Goal: Find specific page/section: Find specific page/section

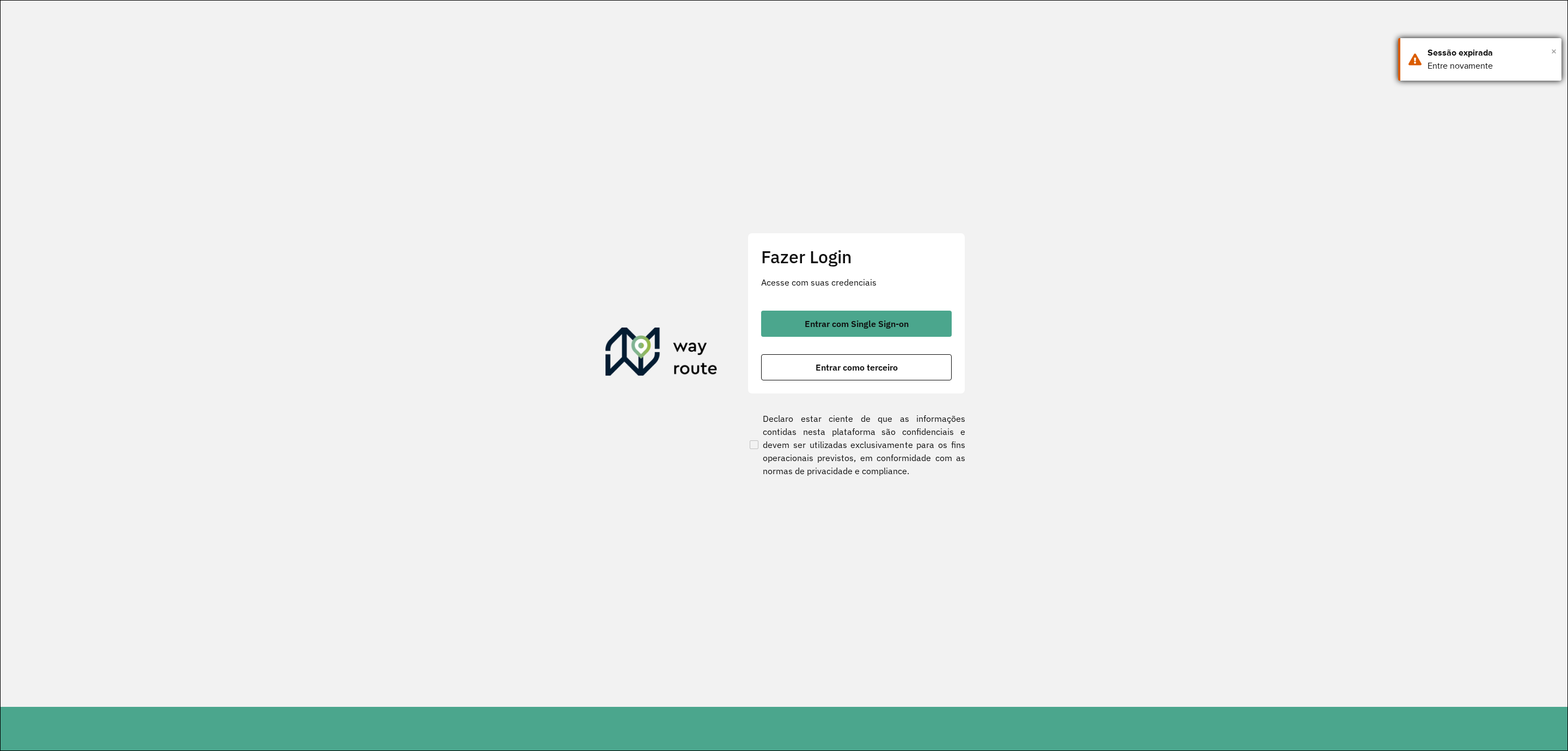
click at [1552, 52] on span "×" at bounding box center [1553, 51] width 5 height 16
click at [905, 324] on span "Entrar com Single Sign-on" at bounding box center [856, 323] width 104 height 9
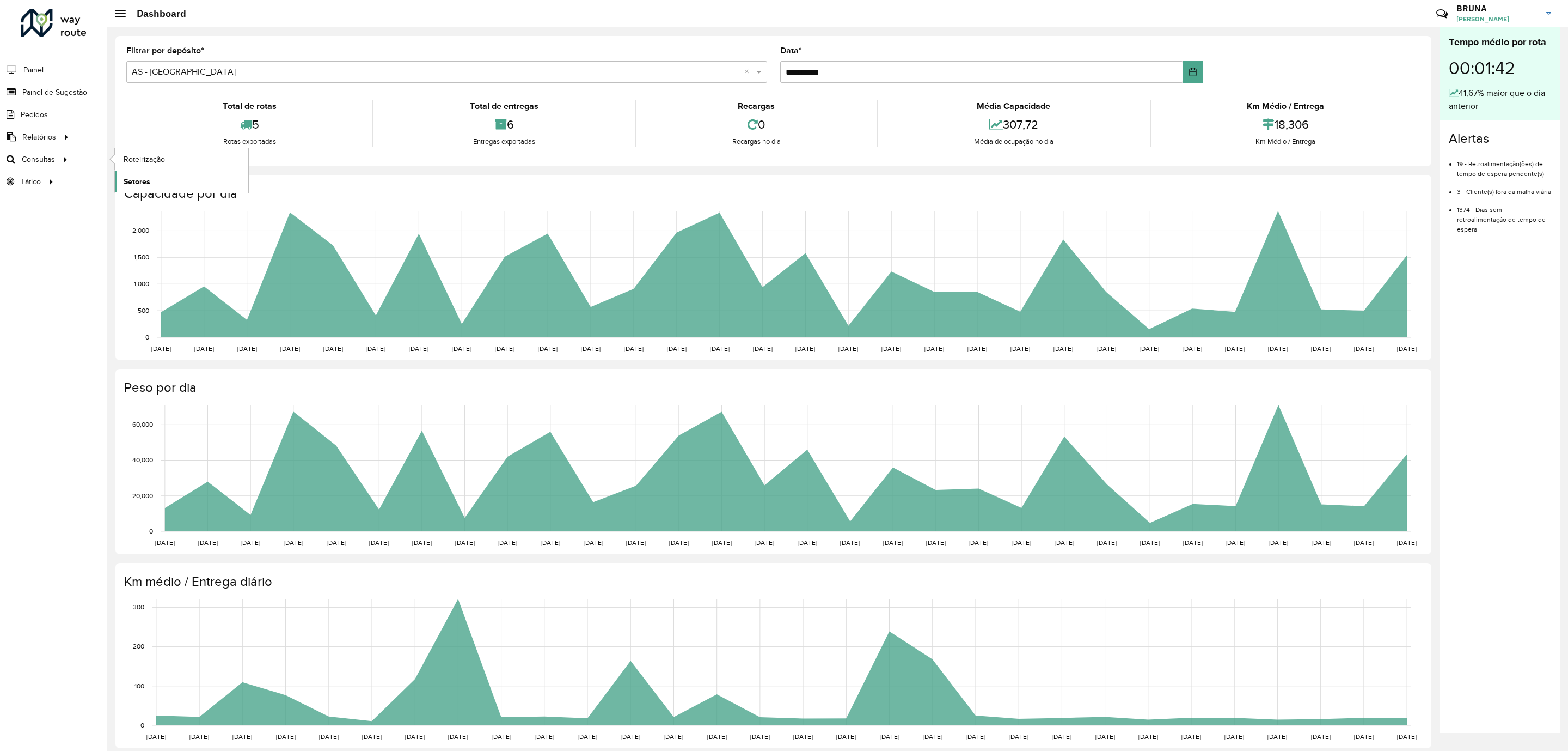
click at [167, 188] on link "Setores" at bounding box center [181, 182] width 133 height 22
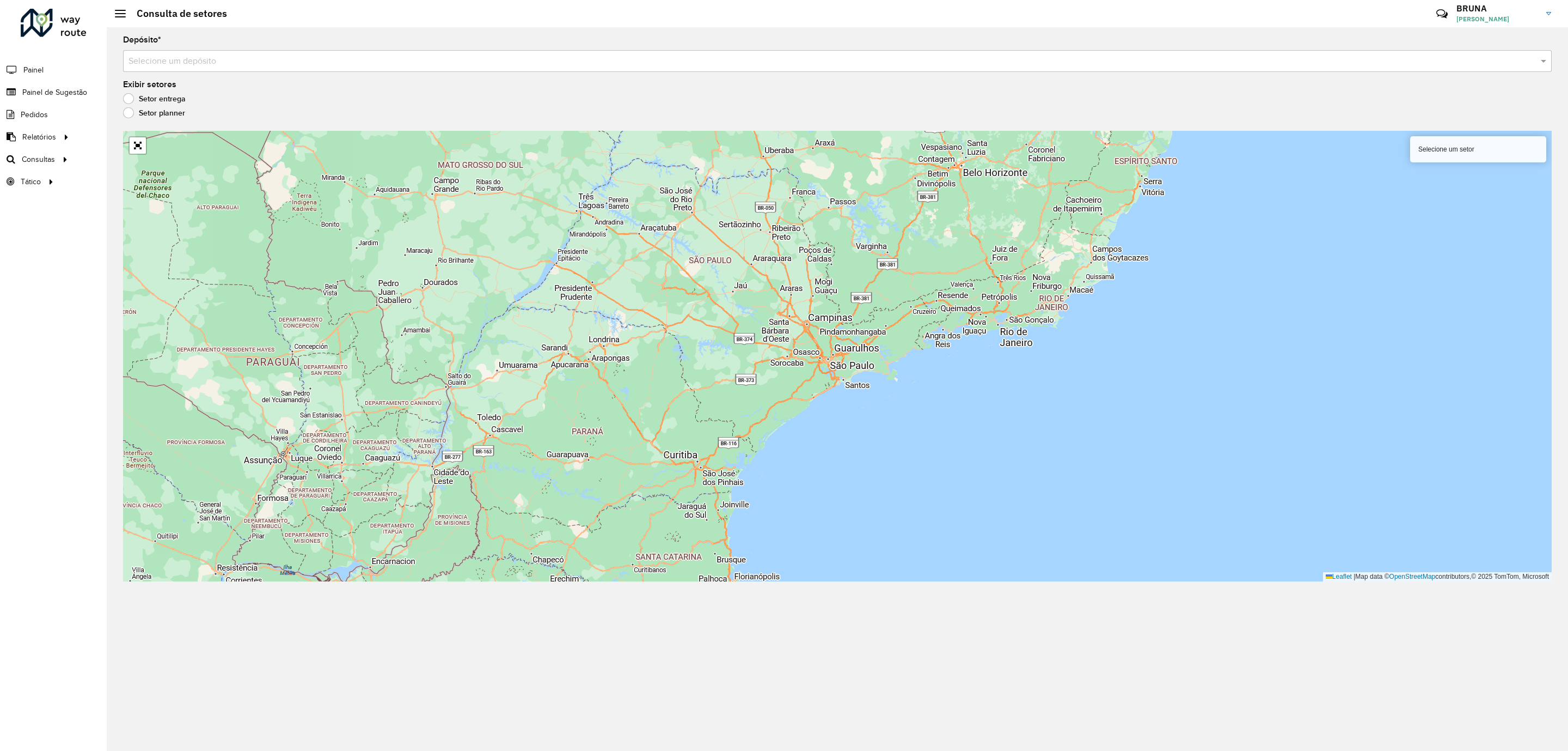
click at [185, 61] on input "text" at bounding box center [826, 61] width 1396 height 13
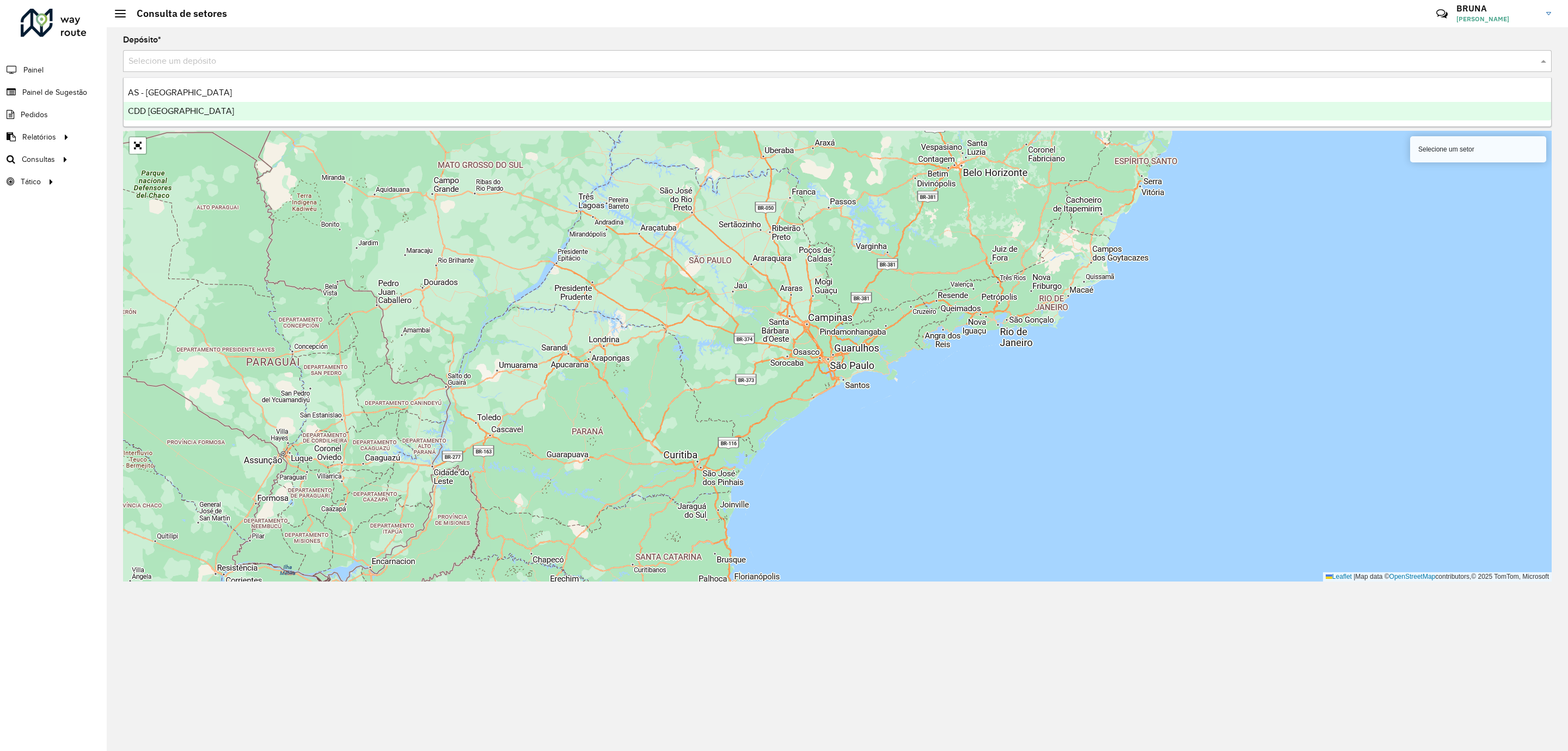
click at [187, 111] on span "CDD [GEOGRAPHIC_DATA]" at bounding box center [181, 110] width 106 height 9
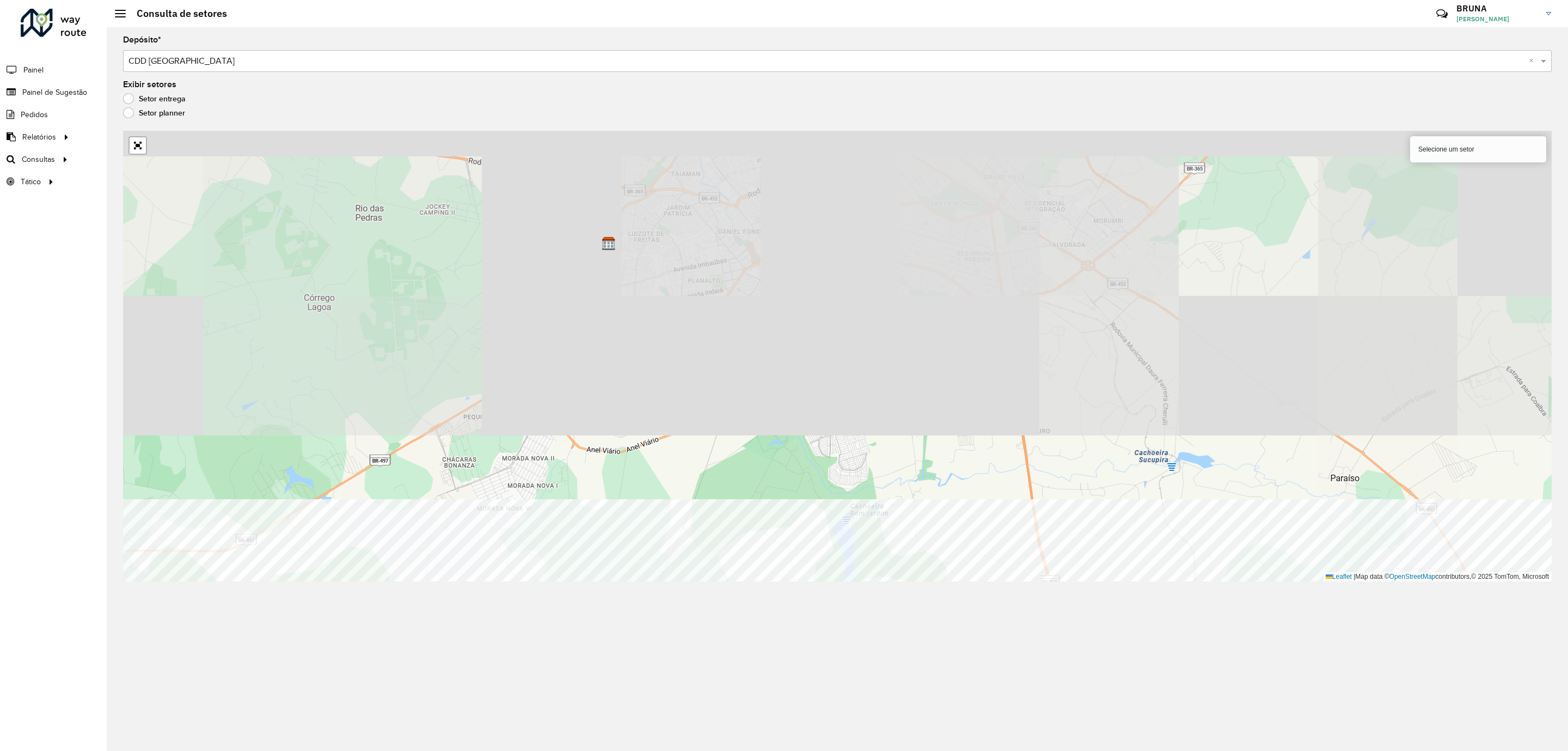
click at [886, 596] on div "Depósito * Selecione um depósito × CDD Uberlandia × Exibir setores Setor entreg…" at bounding box center [837, 389] width 1461 height 724
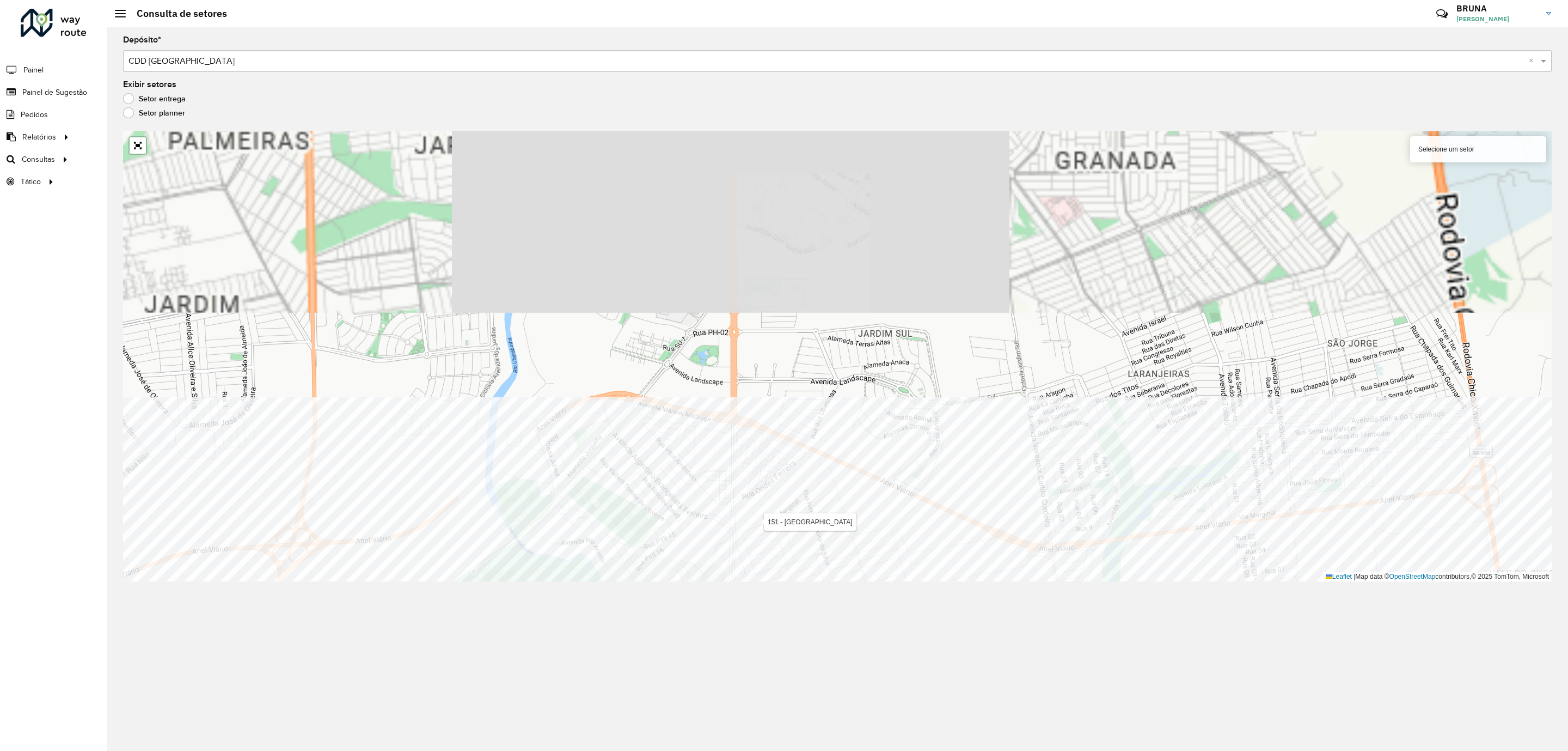
click at [933, 597] on div "Depósito * Selecione um depósito × CDD Uberlandia × Exibir setores Setor entreg…" at bounding box center [837, 389] width 1461 height 724
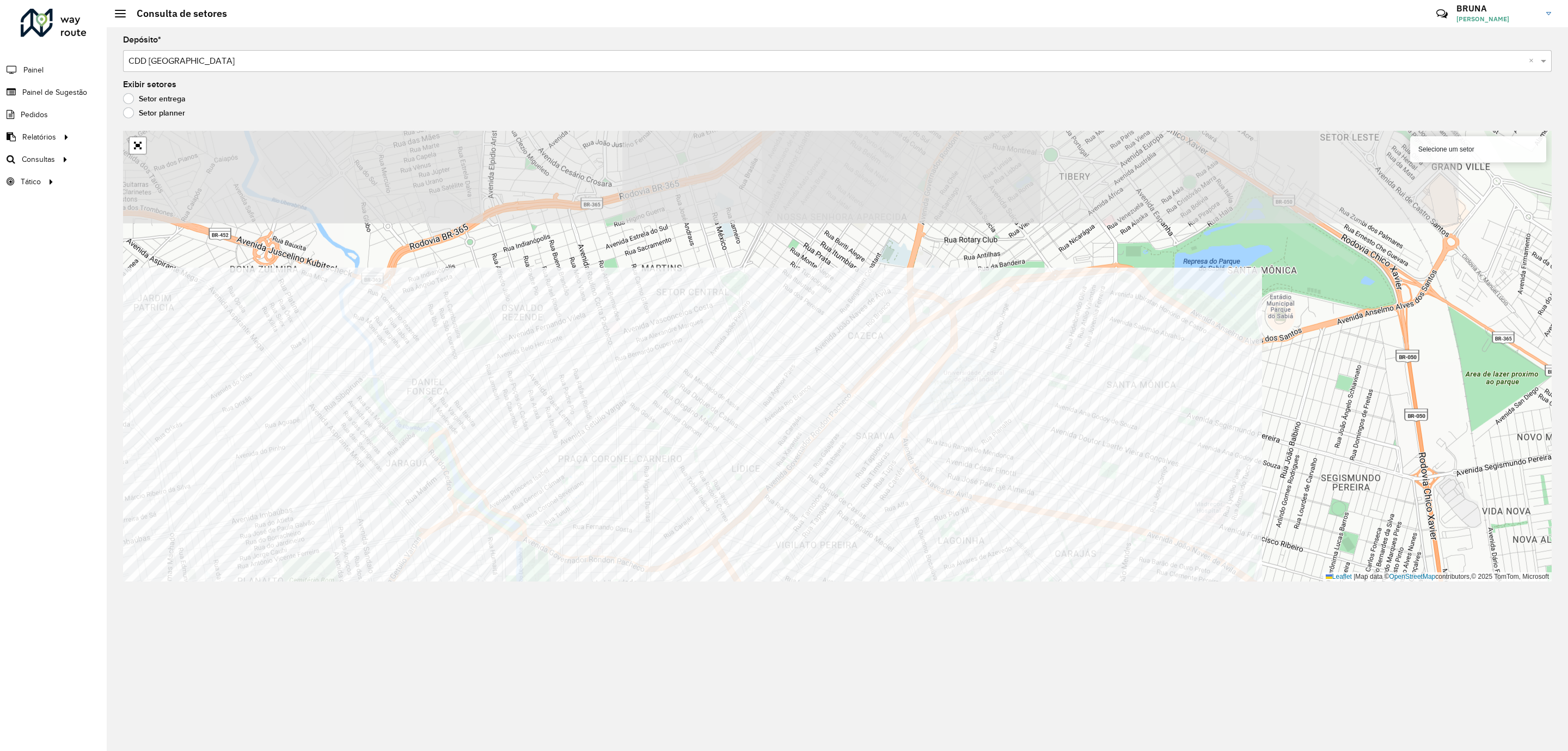
click at [784, 602] on div "Depósito * Selecione um depósito × CDD Uberlandia × Exibir setores Setor entreg…" at bounding box center [837, 389] width 1461 height 724
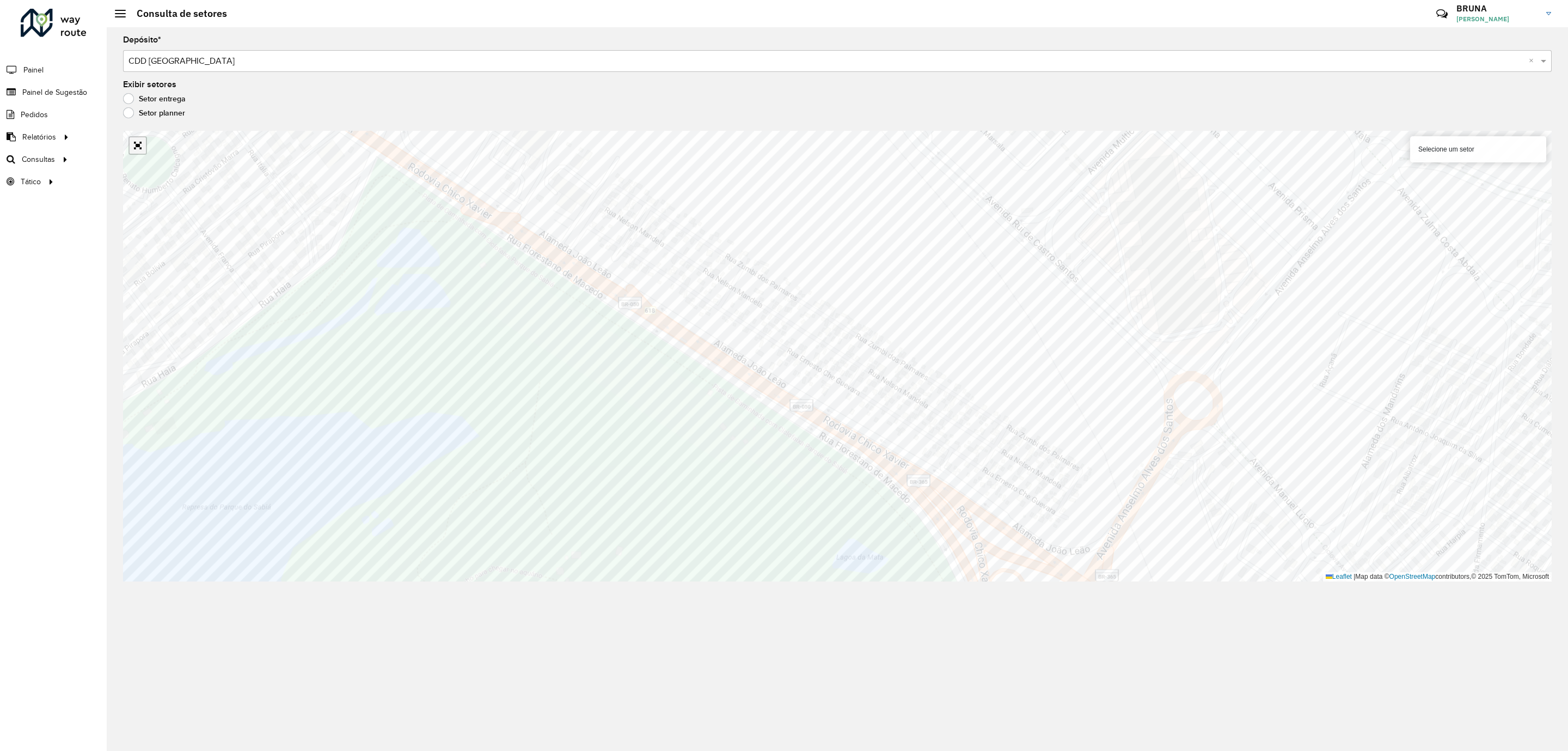
click at [136, 146] on link "Abrir mapa em tela cheia" at bounding box center [138, 145] width 16 height 16
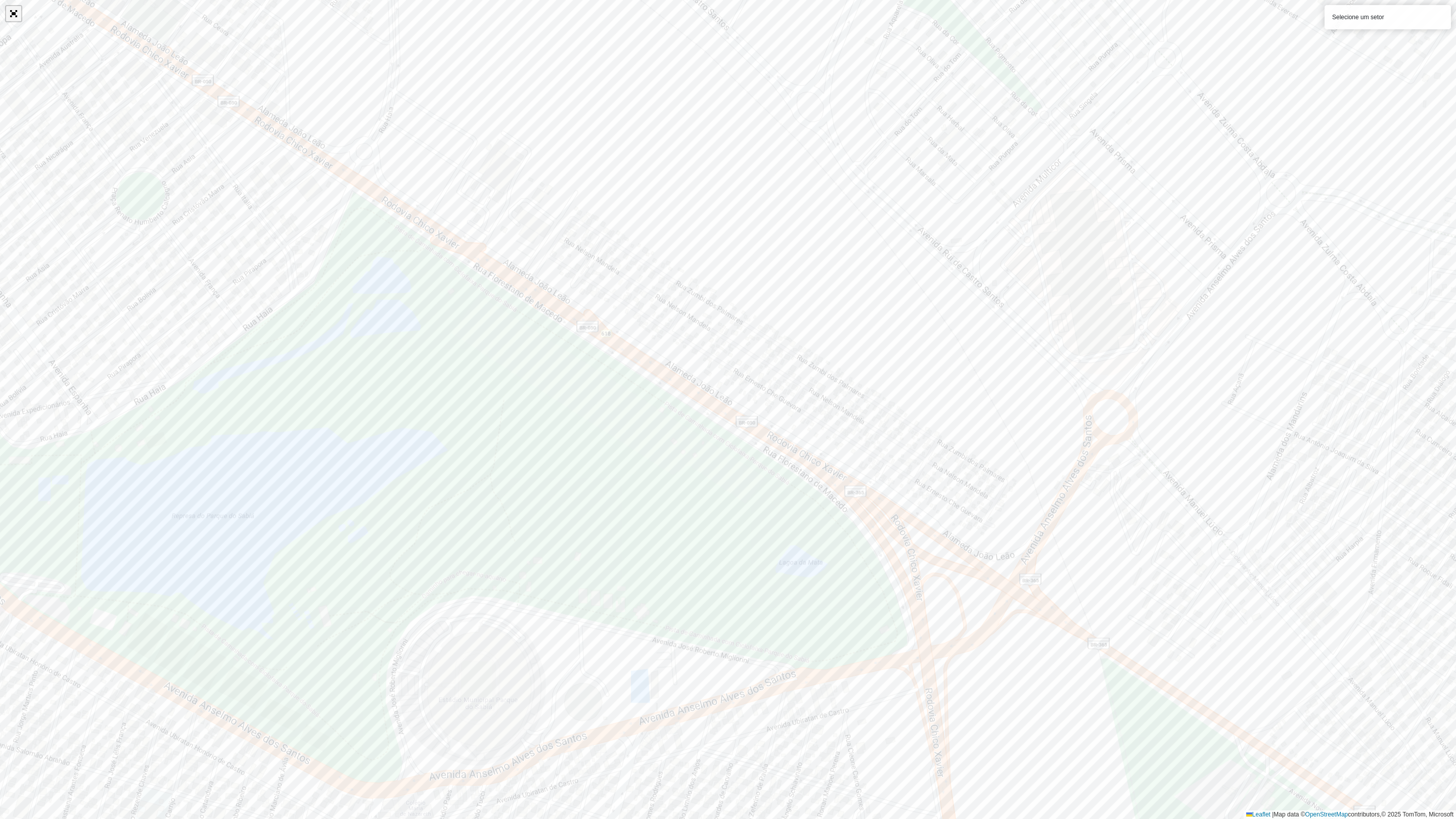
click at [7, 17] on link "Abrir mapa em tela cheia" at bounding box center [14, 14] width 15 height 15
